Goal: Information Seeking & Learning: Learn about a topic

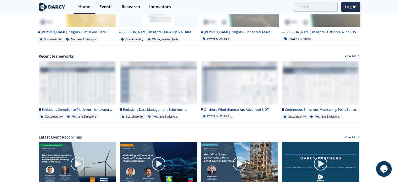
scroll to position [287, 0]
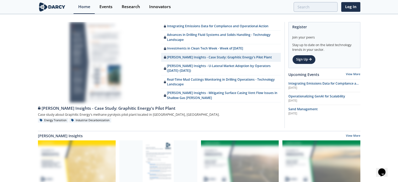
click at [45, 7] on img at bounding box center [52, 6] width 29 height 9
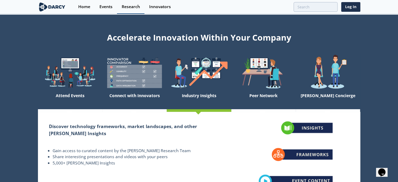
click at [135, 5] on div "Research" at bounding box center [131, 7] width 18 height 4
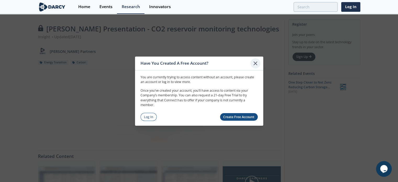
click at [256, 65] on icon at bounding box center [255, 63] width 6 height 6
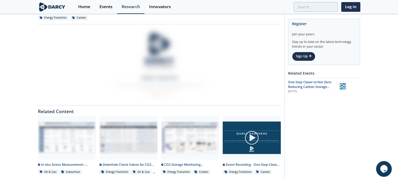
scroll to position [60, 0]
